Goal: Transaction & Acquisition: Purchase product/service

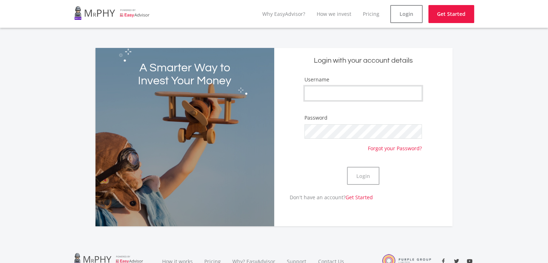
type input "Mpendulo_Zwide"
click at [363, 181] on button "Login" at bounding box center [363, 176] width 32 height 18
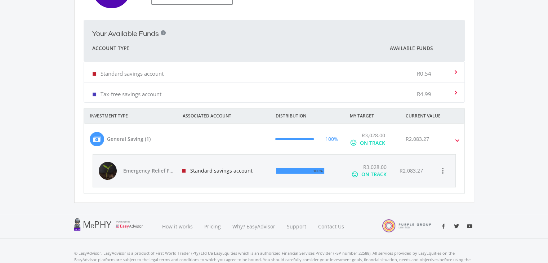
scroll to position [196, 0]
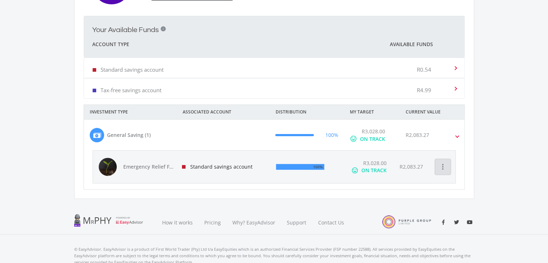
click at [443, 166] on icon "more_vert" at bounding box center [443, 167] width 9 height 9
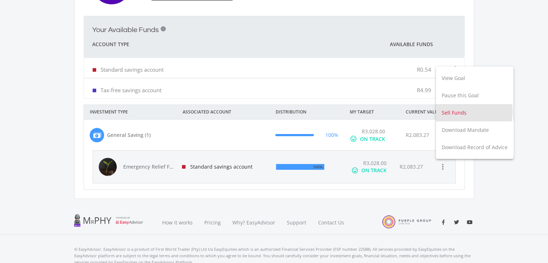
click at [461, 111] on button "Sell Funds" at bounding box center [474, 112] width 77 height 17
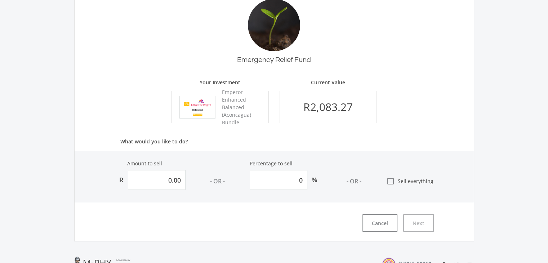
click at [394, 180] on icon "check_box_outline_blank" at bounding box center [390, 181] width 9 height 9
click at [379, 178] on input "check_box_outline_blank Sell everything" at bounding box center [379, 178] width 0 height 0
type input "2083.26725995399"
type input "100"
type input "2,083.27"
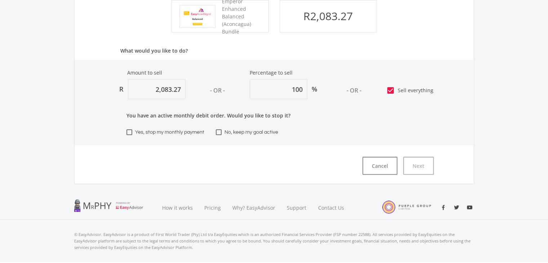
scroll to position [190, 0]
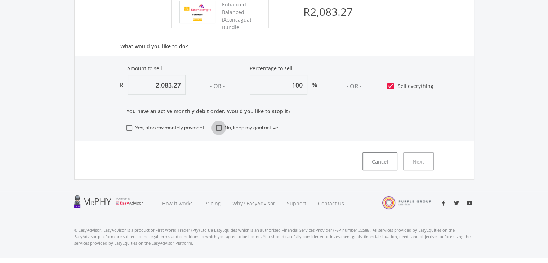
click at [221, 129] on label "No, keep my goal active" at bounding box center [247, 128] width 62 height 9
click at [219, 131] on input "No, keep my goal active" at bounding box center [218, 131] width 0 height 0
checkbox input "true"
click at [420, 161] on button "Next" at bounding box center [418, 161] width 31 height 18
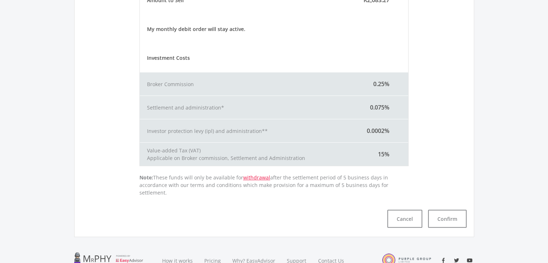
scroll to position [197, 0]
click at [444, 213] on button "Confirm" at bounding box center [447, 218] width 39 height 18
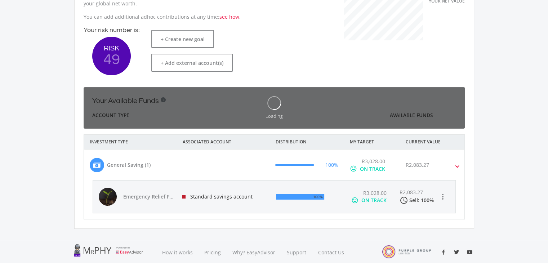
scroll to position [114, 198]
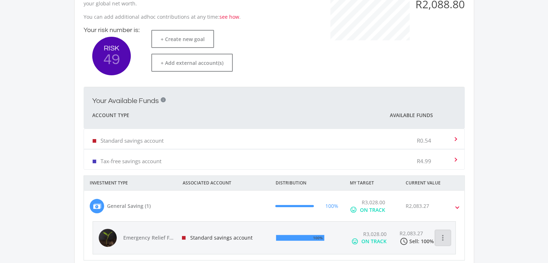
click at [443, 237] on icon "more_vert" at bounding box center [443, 238] width 9 height 9
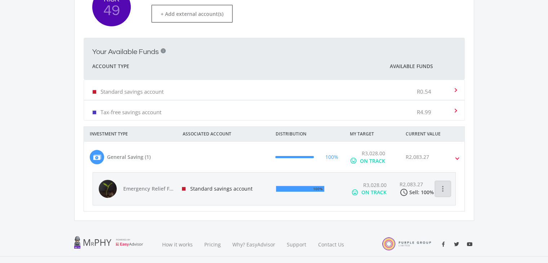
scroll to position [176, 0]
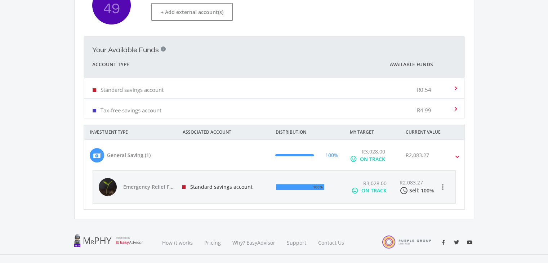
click at [416, 185] on div "R2,083.27 access_time Sell: 100%" at bounding box center [416, 187] width 34 height 16
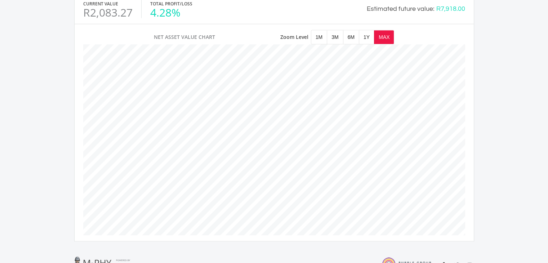
scroll to position [368, 0]
click at [370, 40] on span "1Y" at bounding box center [366, 38] width 15 height 14
click at [384, 35] on span "MAX" at bounding box center [383, 38] width 19 height 14
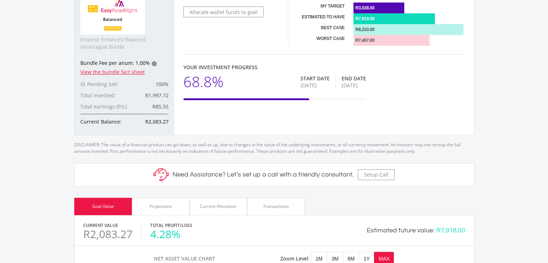
scroll to position [147, 0]
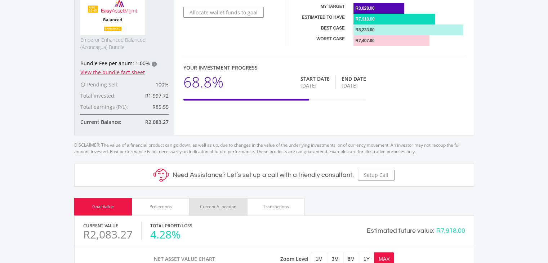
click at [222, 211] on div "Current Allocation" at bounding box center [219, 206] width 58 height 17
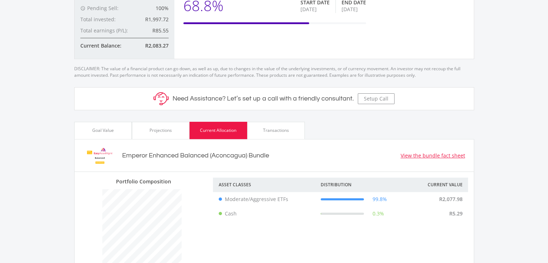
scroll to position [223, 0]
click at [276, 127] on div "Transactions" at bounding box center [276, 130] width 26 height 6
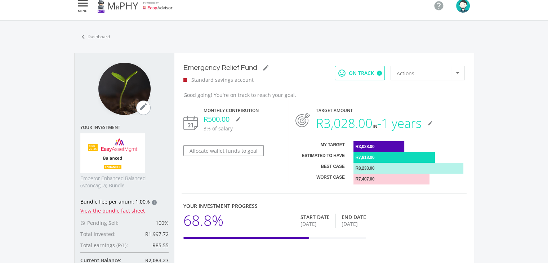
scroll to position [0, 0]
